Goal: Navigation & Orientation: Go to known website

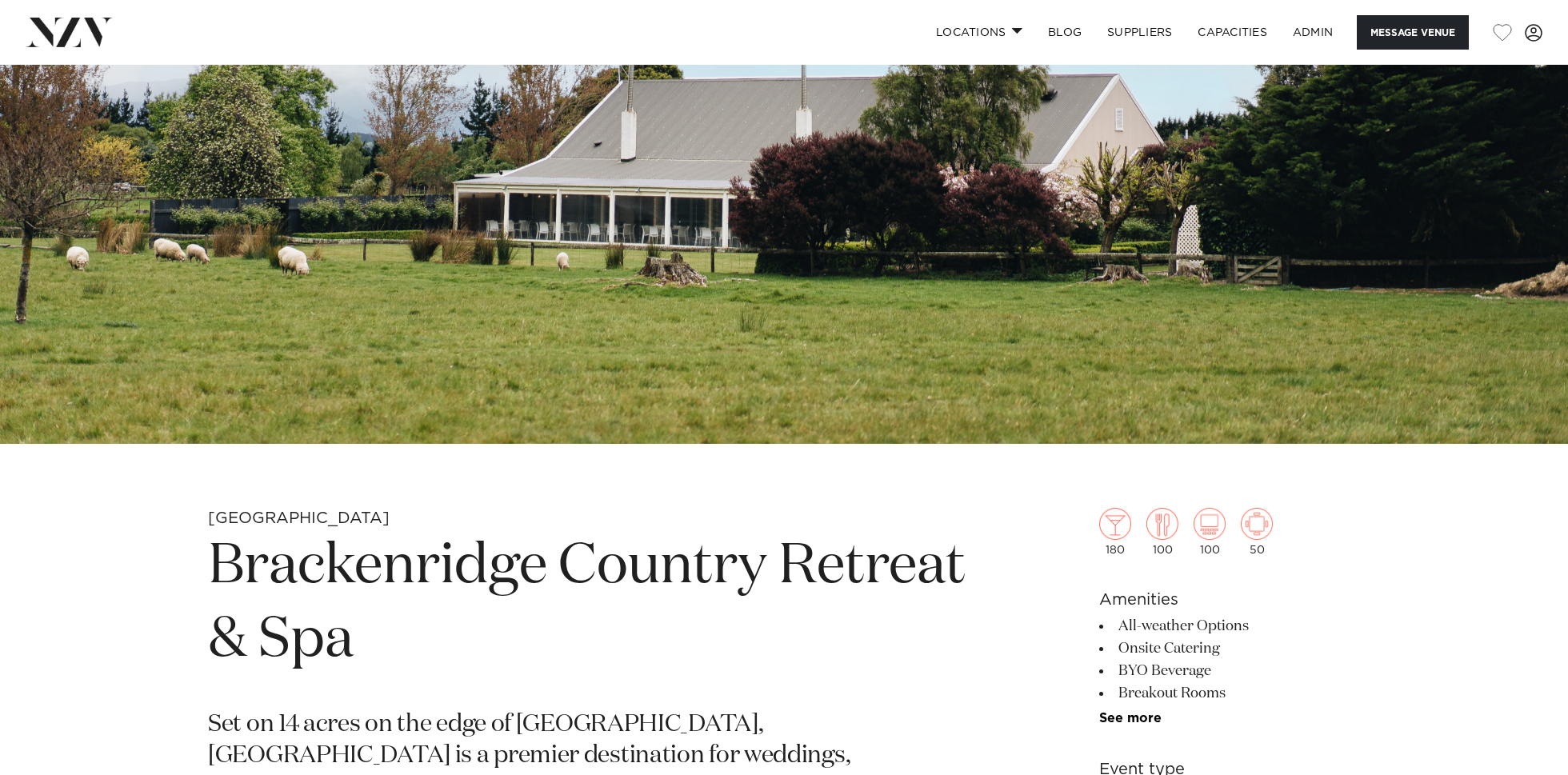
scroll to position [736, 0]
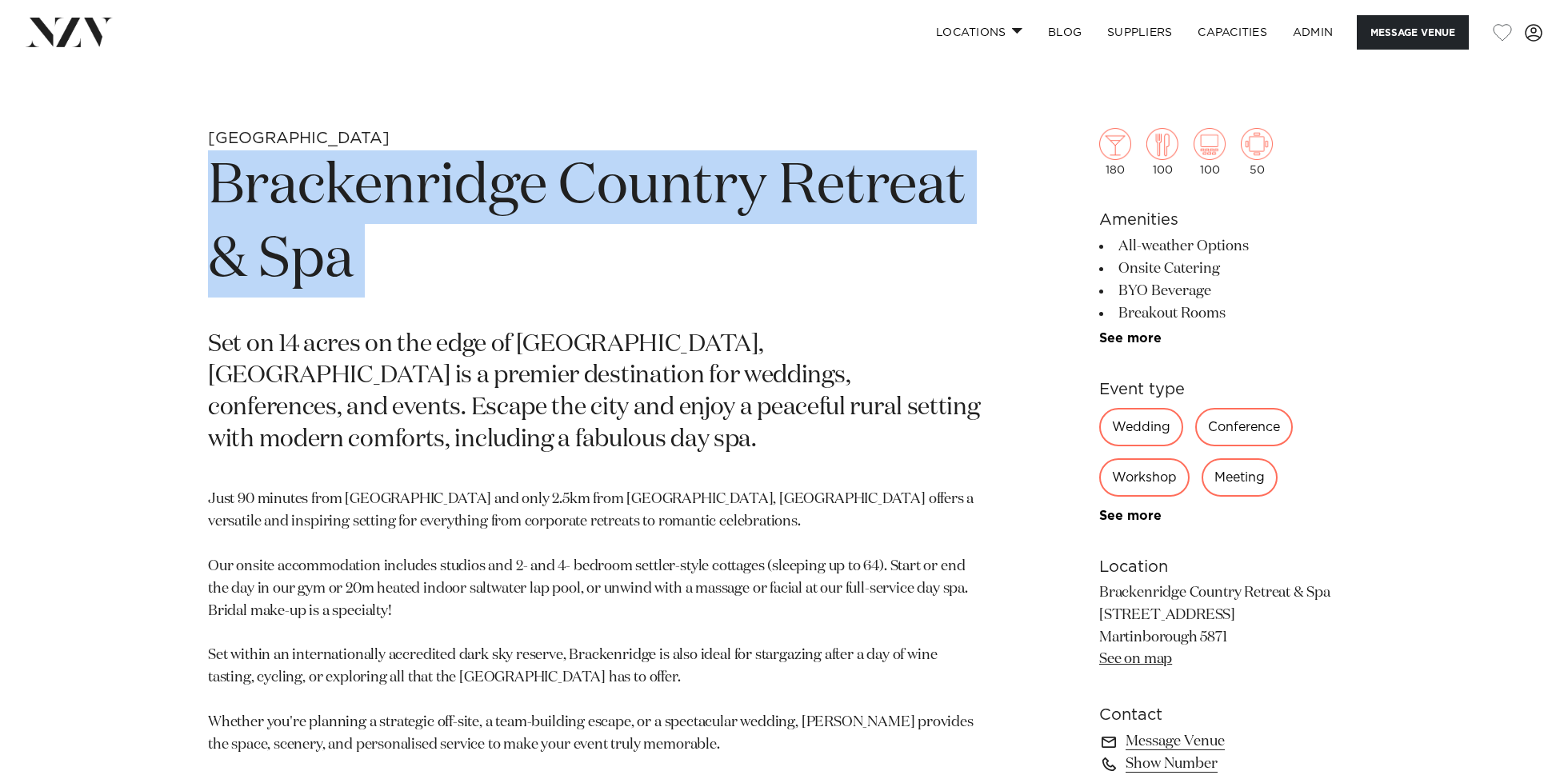
drag, startPoint x: 380, startPoint y: 287, endPoint x: 205, endPoint y: 184, distance: 203.1
click at [205, 184] on div "Wellington Brackenridge Country Retreat & Spa Set on 14 acres on the edge of Ma…" at bounding box center [784, 624] width 1362 height 993
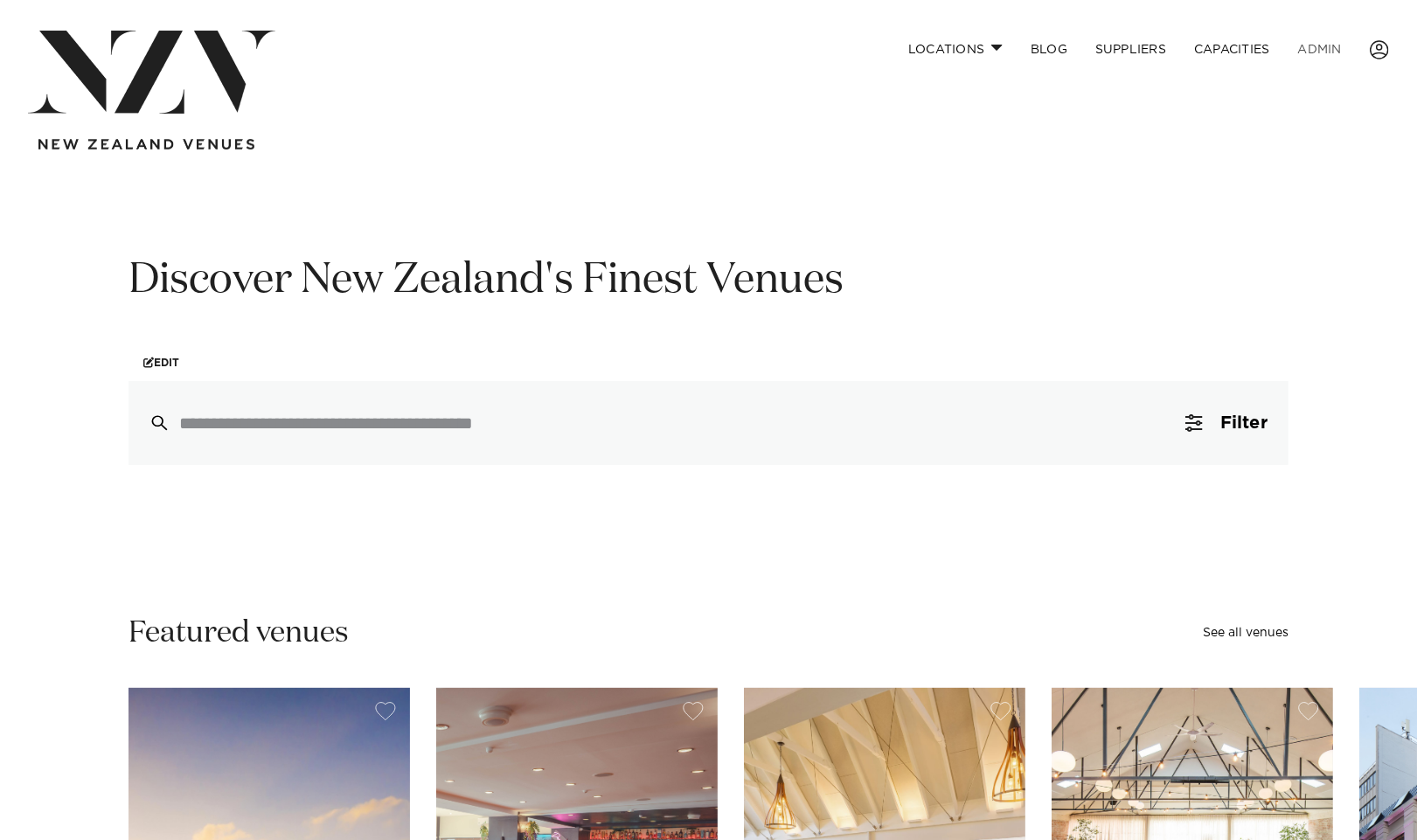
click at [1329, 52] on link "ADMIN" at bounding box center [1320, 49] width 72 height 37
